Goal: Book appointment/travel/reservation

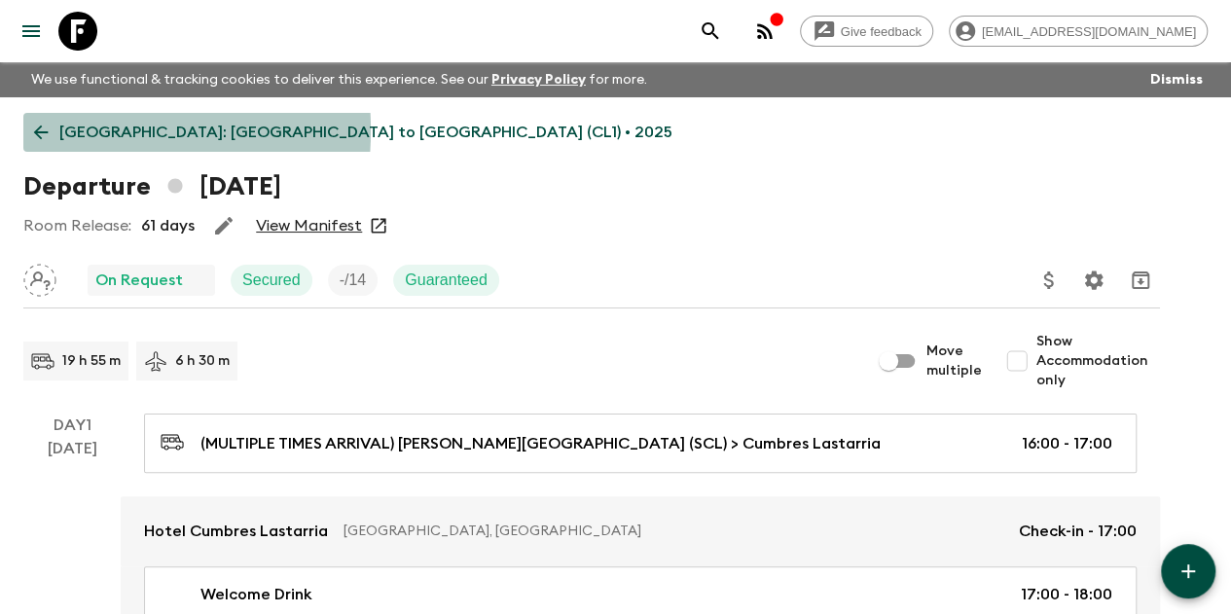
click at [52, 130] on icon at bounding box center [40, 132] width 21 height 21
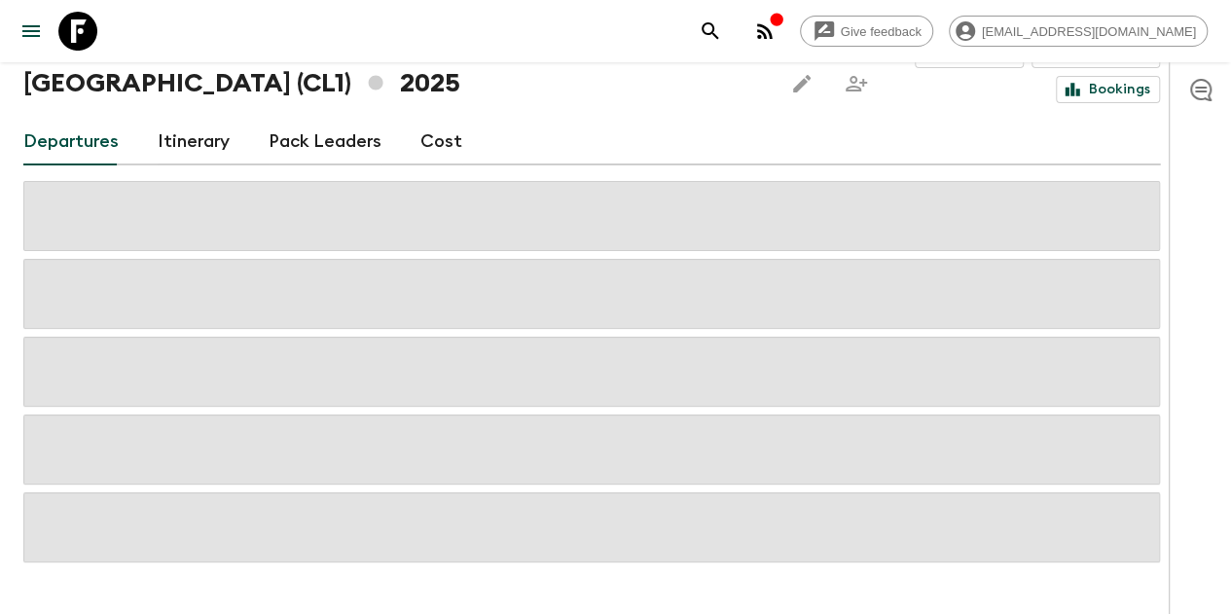
scroll to position [143, 0]
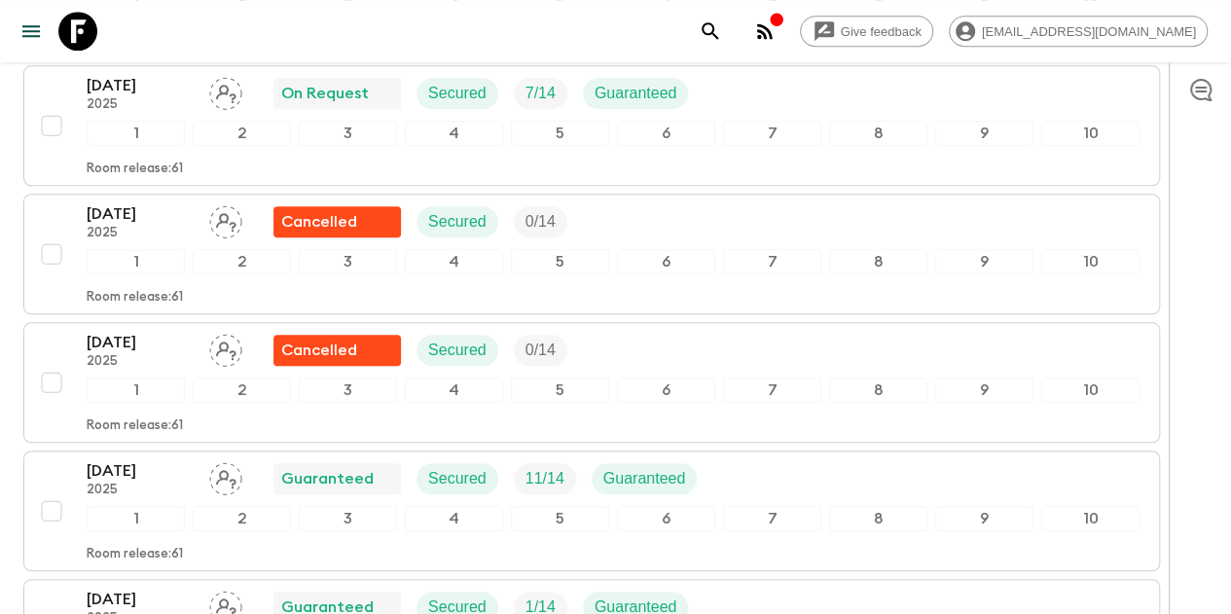
scroll to position [777, 0]
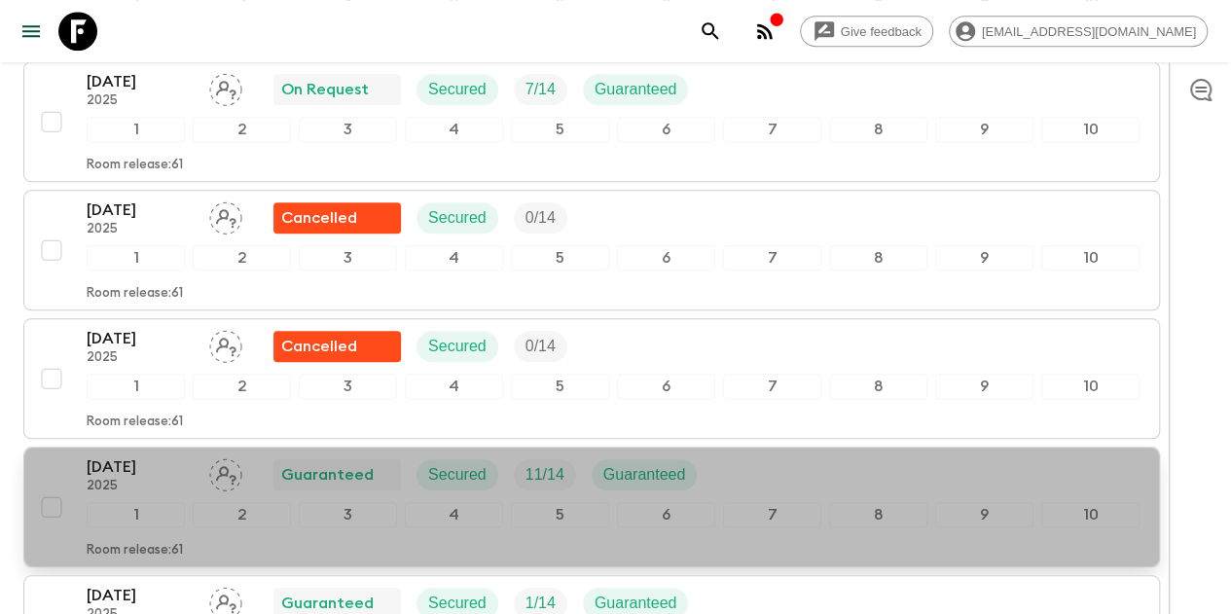
click at [156, 455] on p "[DATE]" at bounding box center [140, 466] width 107 height 23
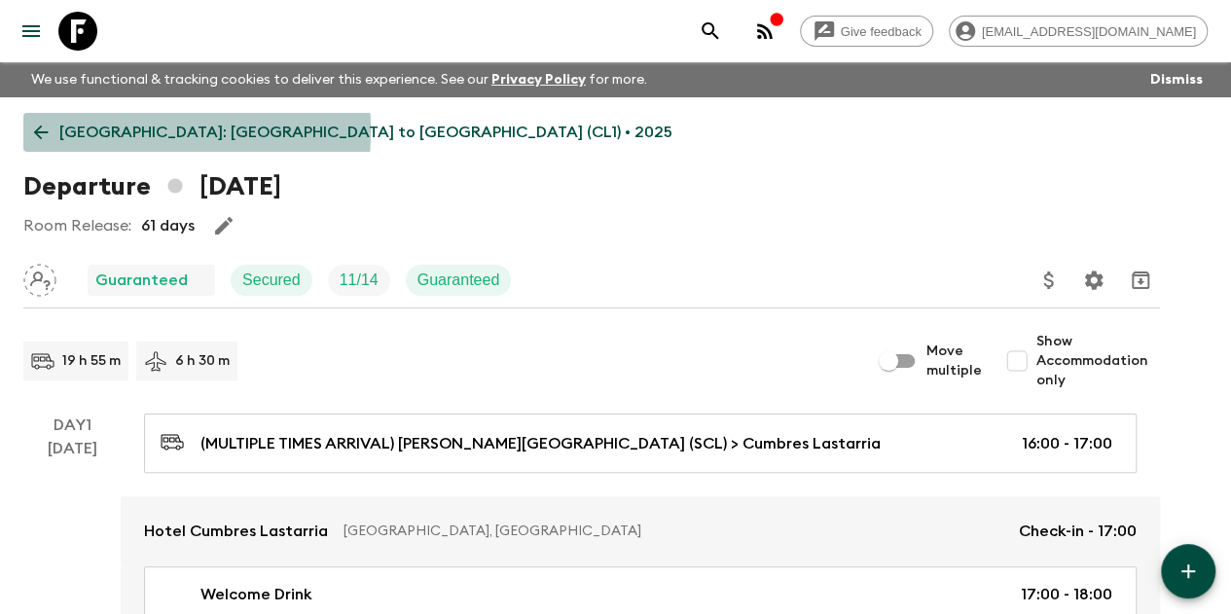
click at [52, 130] on icon at bounding box center [40, 132] width 21 height 21
